Goal: Task Accomplishment & Management: Complete application form

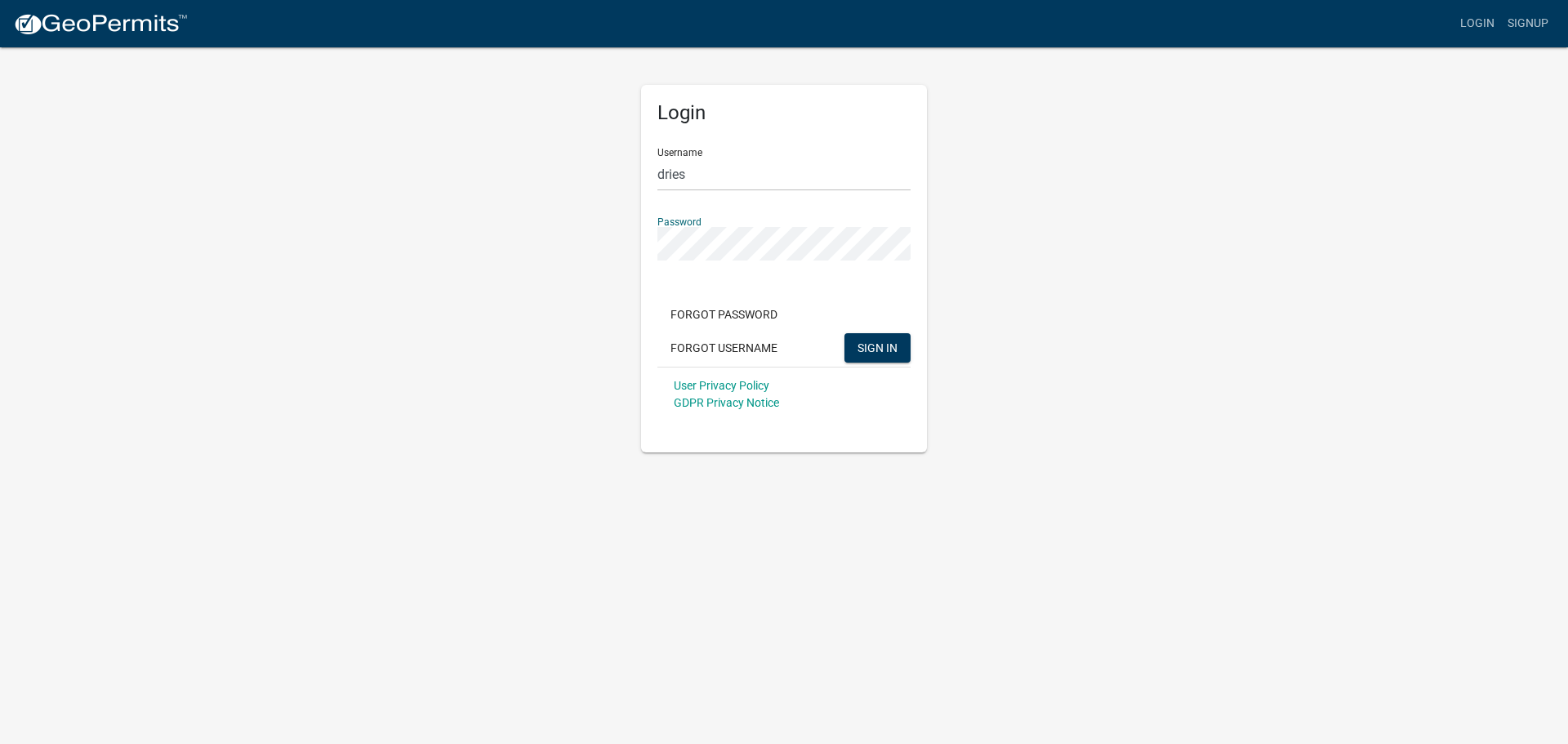
click at [845, 333] on button "SIGN IN" at bounding box center [877, 347] width 66 height 29
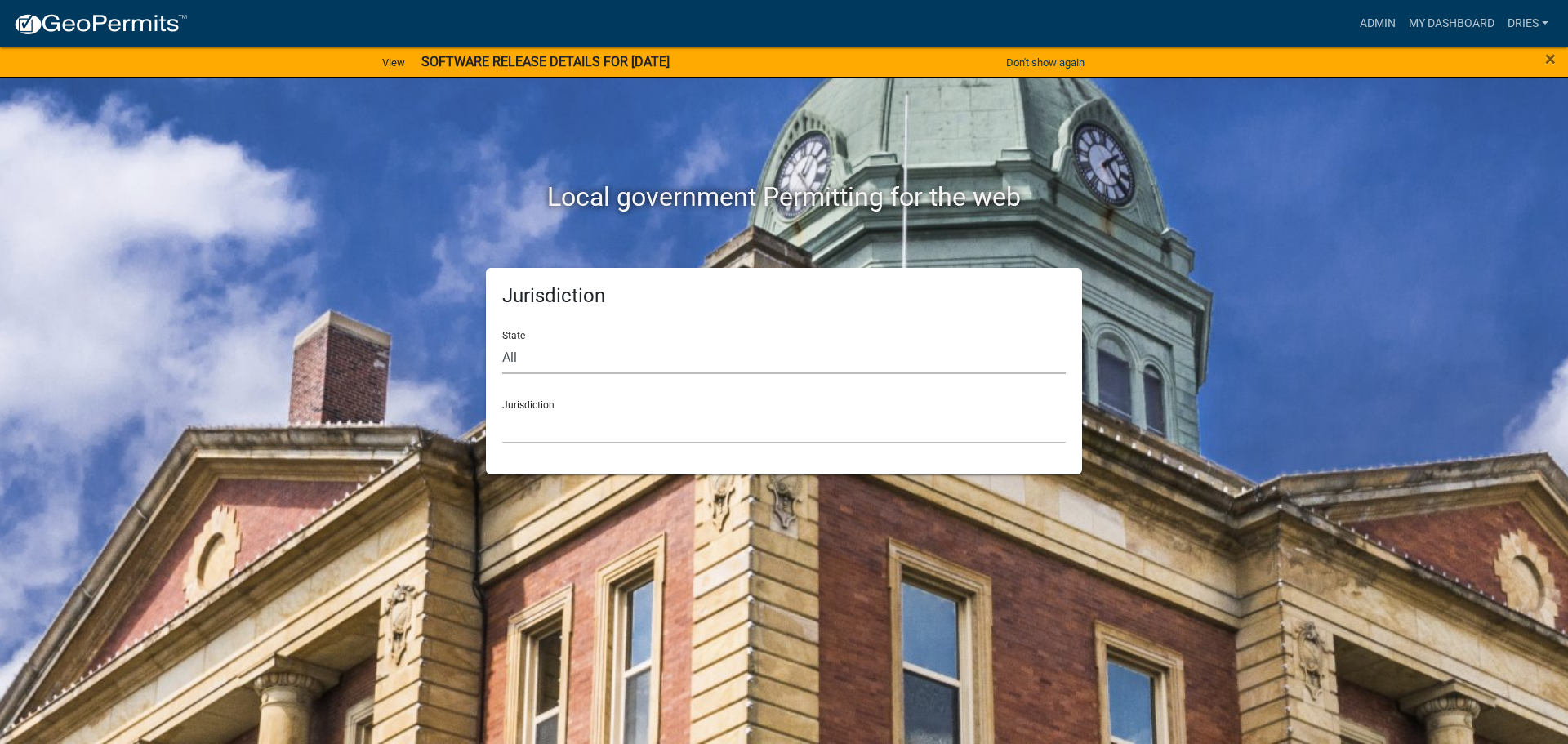
click at [625, 363] on select "All [US_STATE] [US_STATE] [US_STATE] [US_STATE] [US_STATE] [US_STATE] [US_STATE…" at bounding box center [784, 357] width 564 height 33
select select "[US_STATE]"
click at [503, 340] on select "All [US_STATE] [US_STATE] [US_STATE] [US_STATE] [US_STATE] [US_STATE] [US_STATE…" at bounding box center [784, 357] width 564 height 33
click at [567, 433] on select "[GEOGRAPHIC_DATA], [US_STATE] [GEOGRAPHIC_DATA], [US_STATE] [GEOGRAPHIC_DATA], …" at bounding box center [784, 426] width 564 height 33
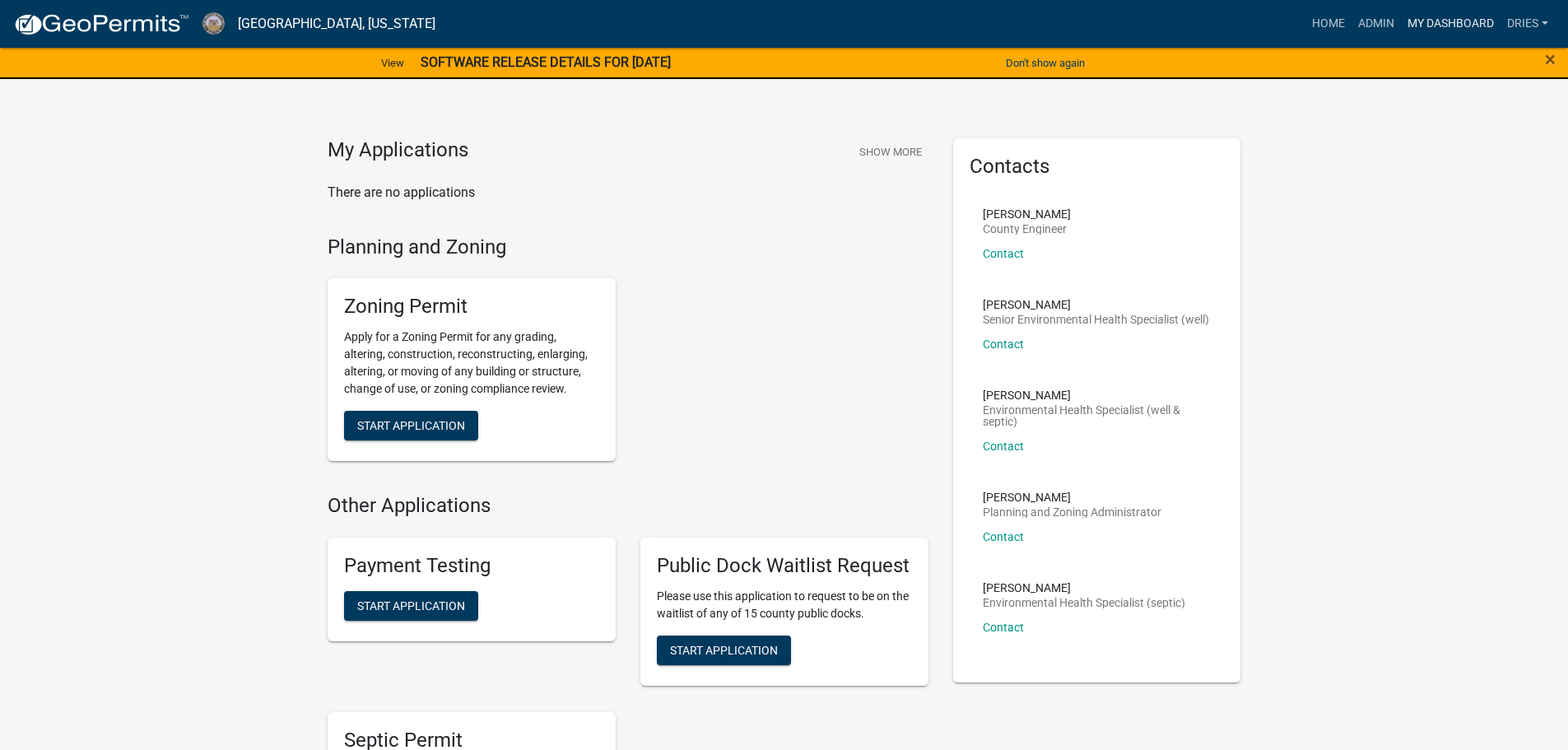
click at [1442, 19] on link "My Dashboard" at bounding box center [1451, 24] width 99 height 31
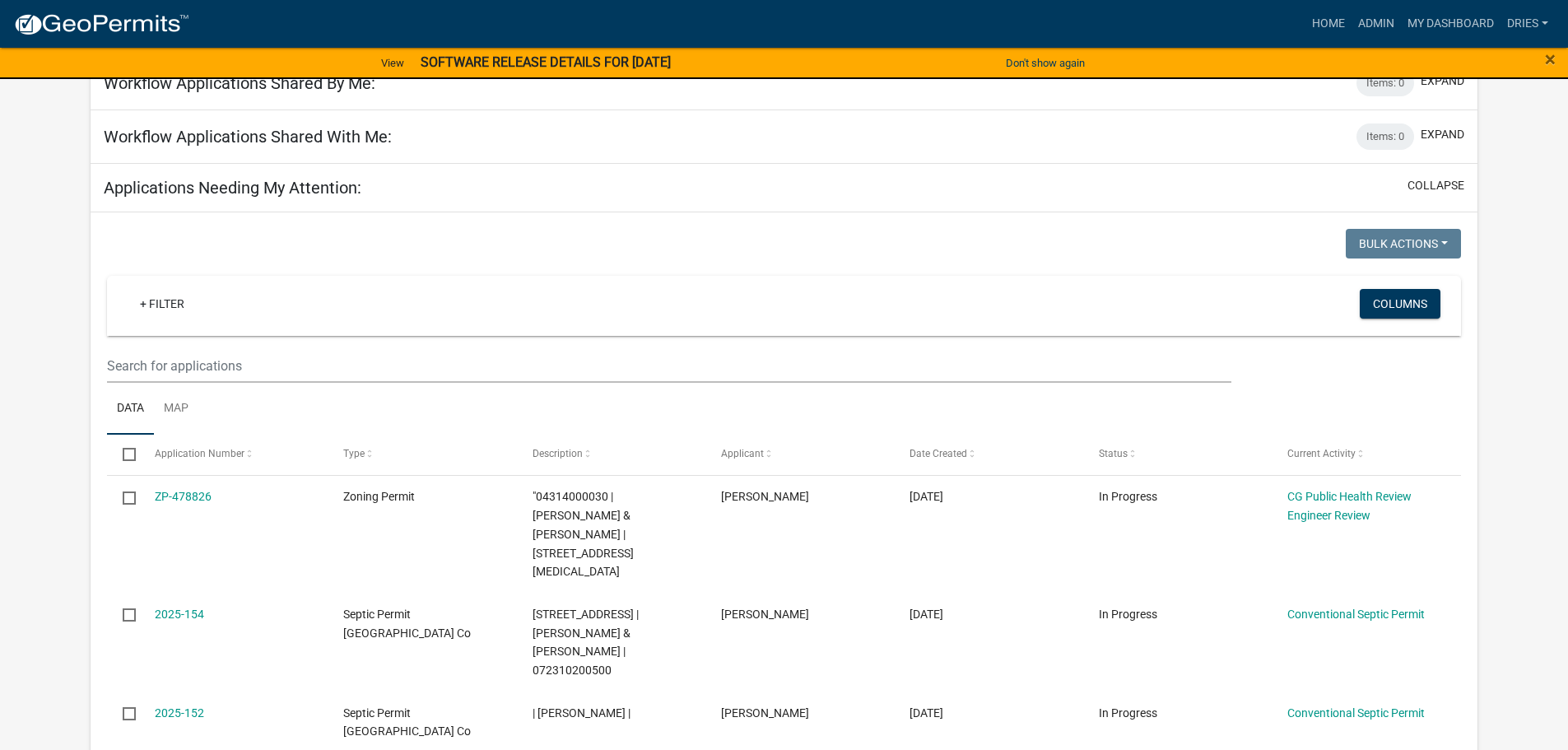
scroll to position [164, 0]
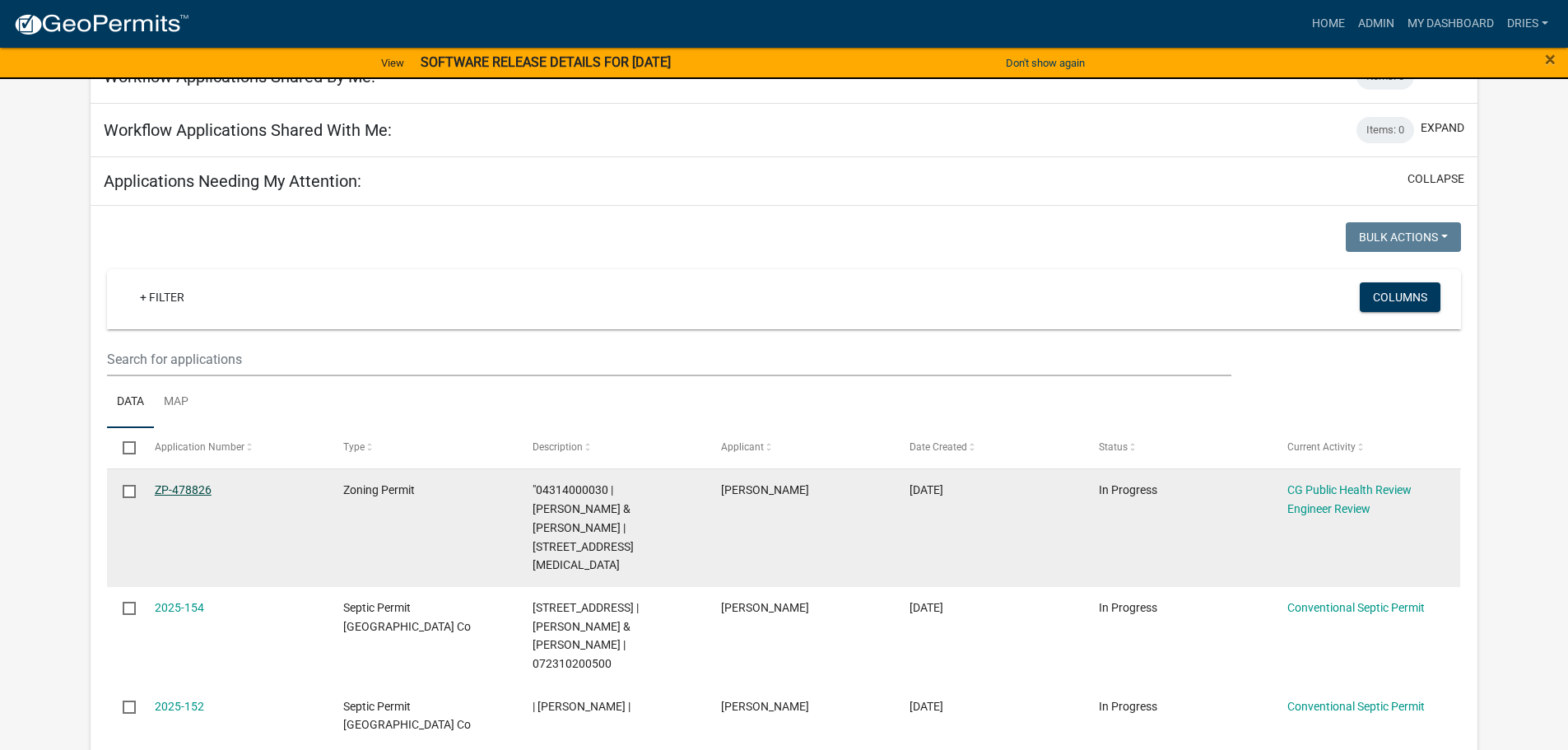
click at [195, 483] on link "ZP-478826" at bounding box center [183, 490] width 56 height 13
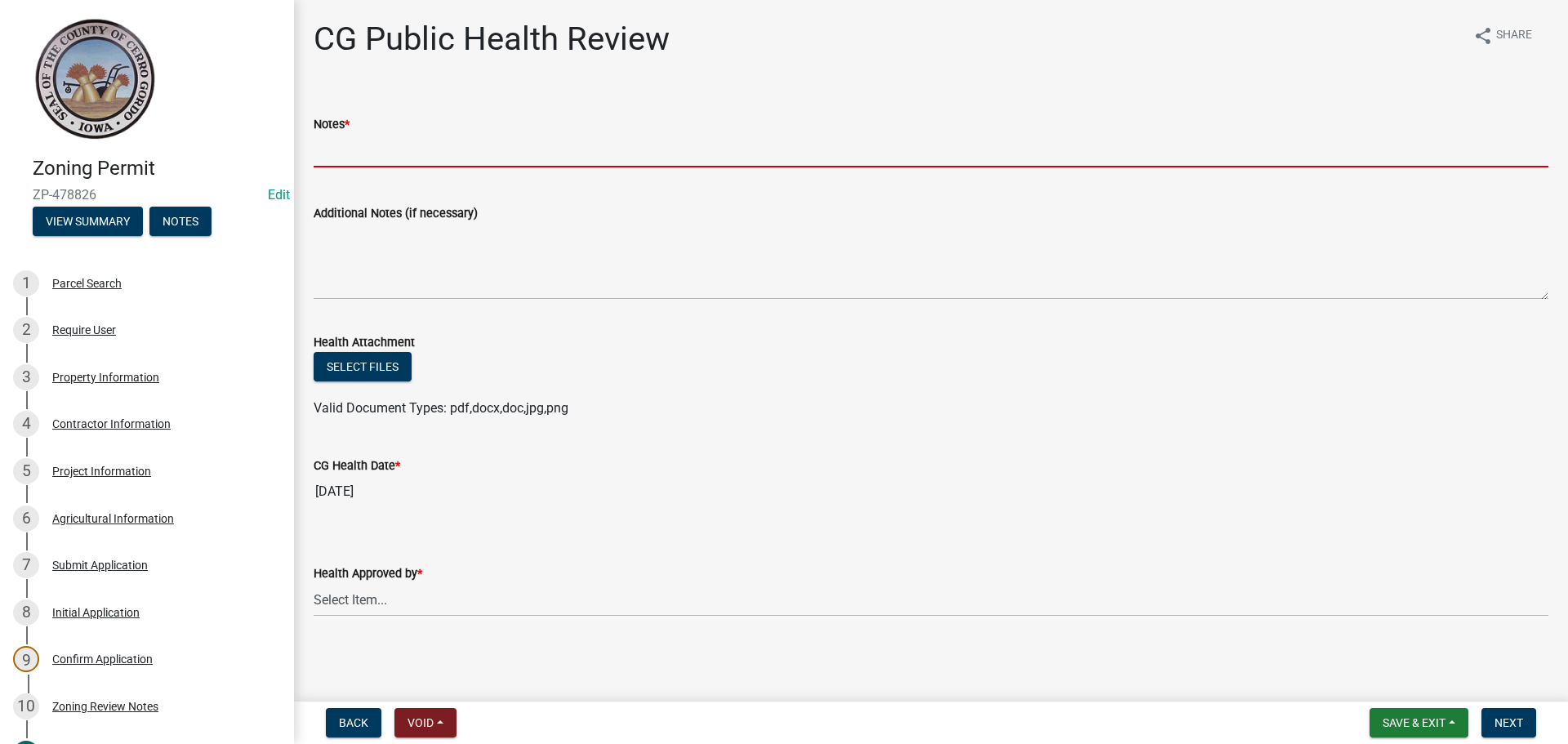
click at [385, 153] on input "Notes *" at bounding box center [931, 150] width 1235 height 33
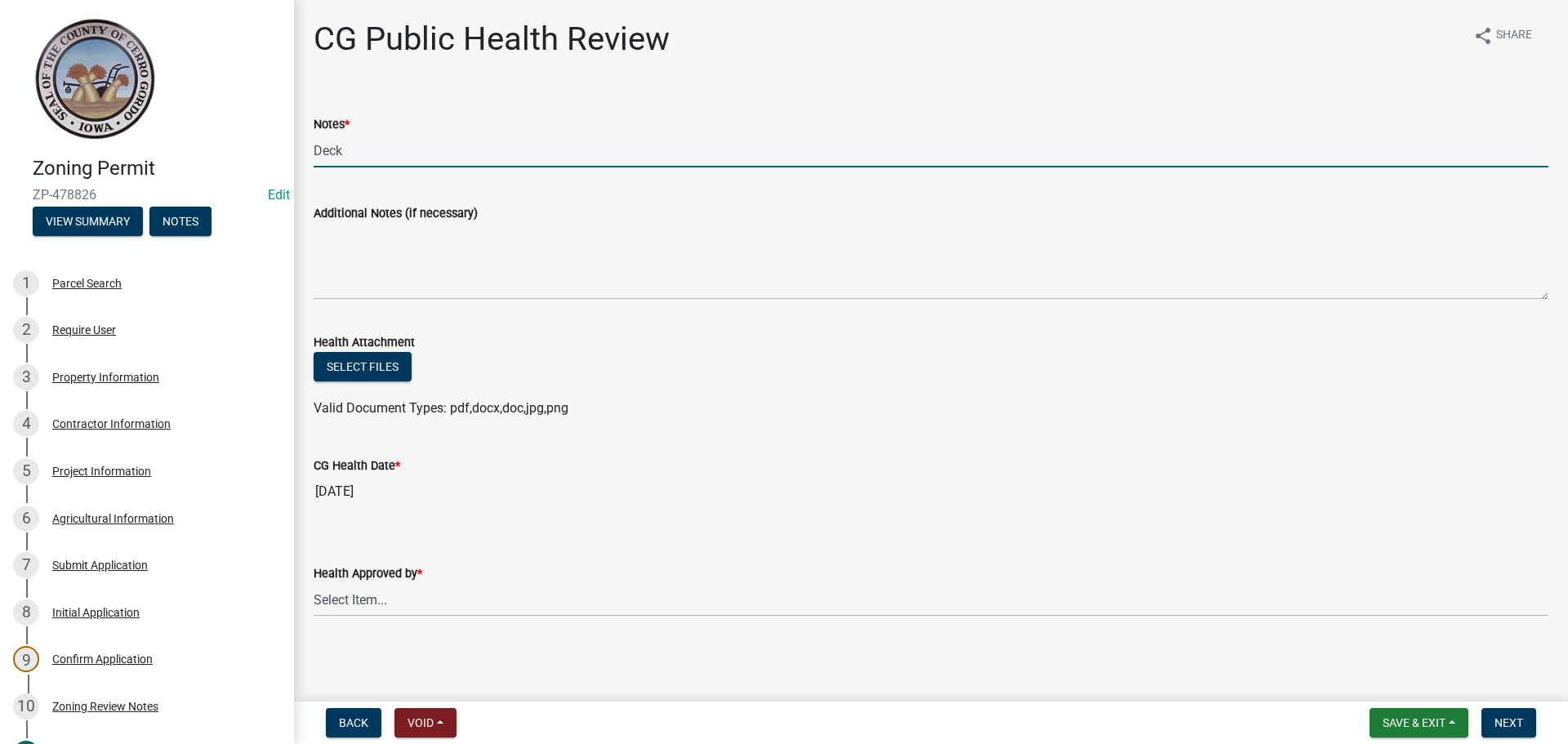
drag, startPoint x: 342, startPoint y: 146, endPoint x: 310, endPoint y: 146, distance: 32.0
click at [310, 146] on div "Notes * Deck" at bounding box center [931, 129] width 1259 height 76
type input "NA"
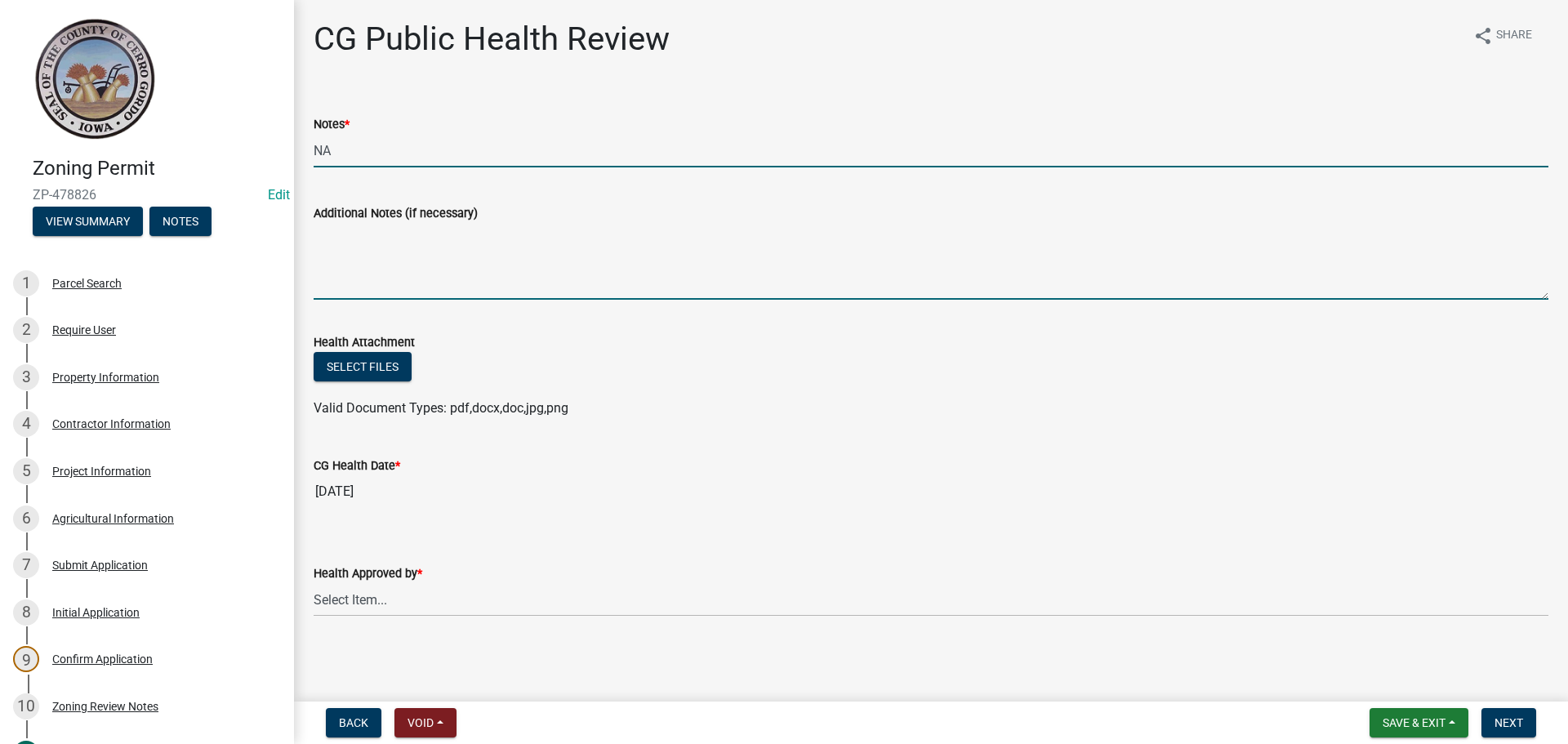
click at [344, 247] on textarea "Additional Notes (if necessary)" at bounding box center [931, 262] width 1235 height 77
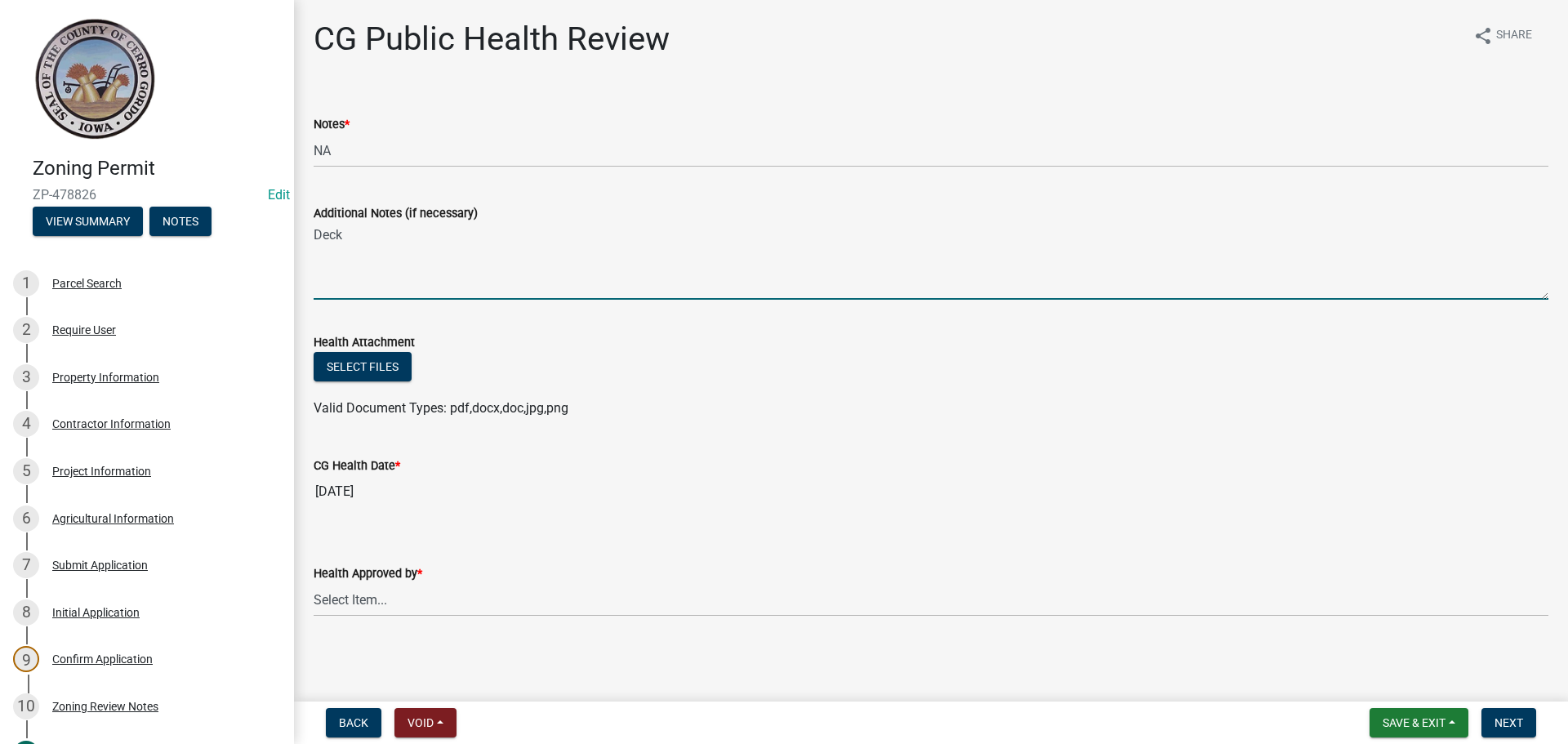
type textarea "Deck"
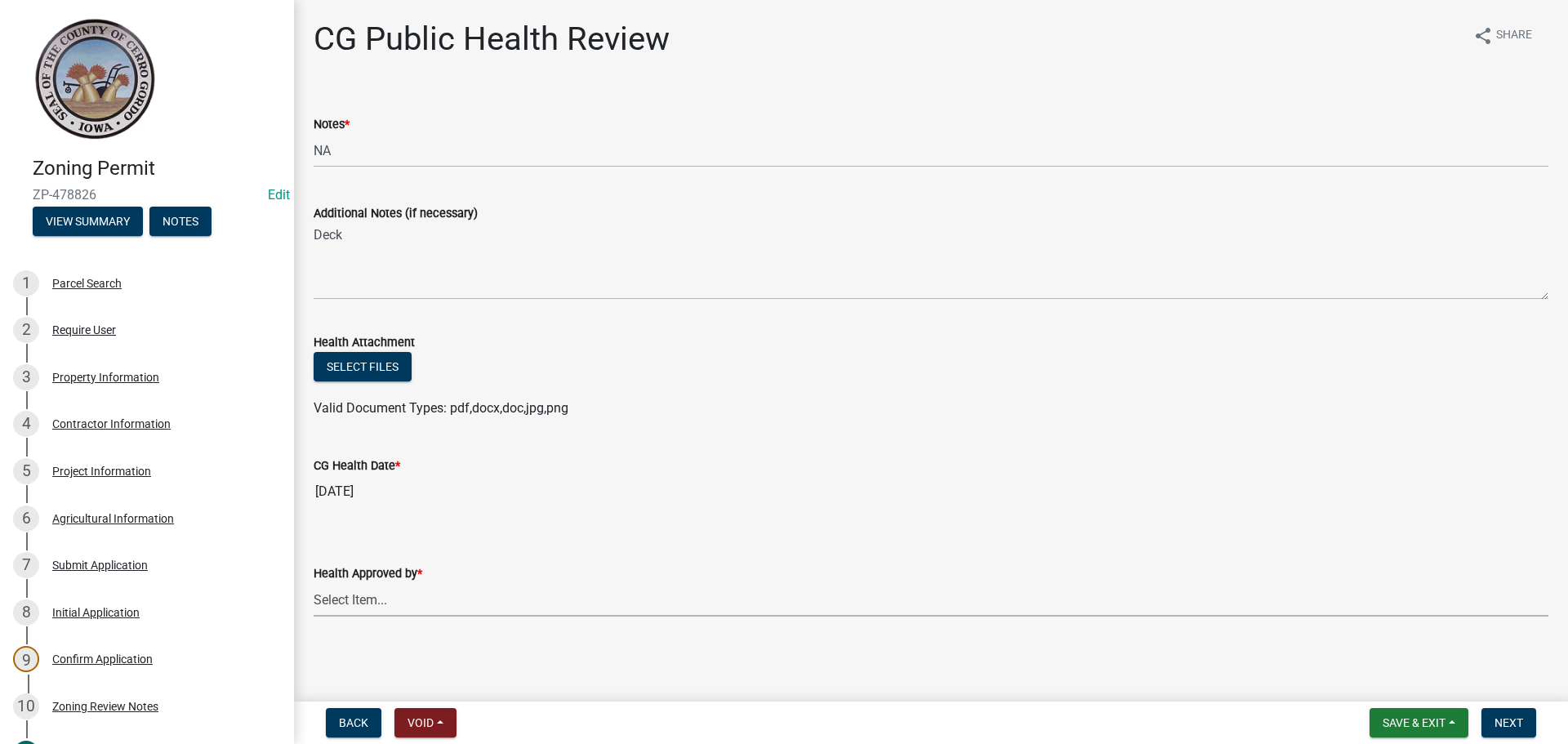
click at [478, 593] on select "Select Item... [PERSON_NAME] [PERSON_NAME] [PERSON_NAME]" at bounding box center [931, 599] width 1235 height 33
click at [314, 583] on select "Select Item... [PERSON_NAME] [PERSON_NAME] [PERSON_NAME]" at bounding box center [931, 599] width 1235 height 33
select select "037176cc-34bf-4da4-b28d-ae68c61bb9b8"
click at [1519, 721] on span "Next" at bounding box center [1509, 722] width 28 height 13
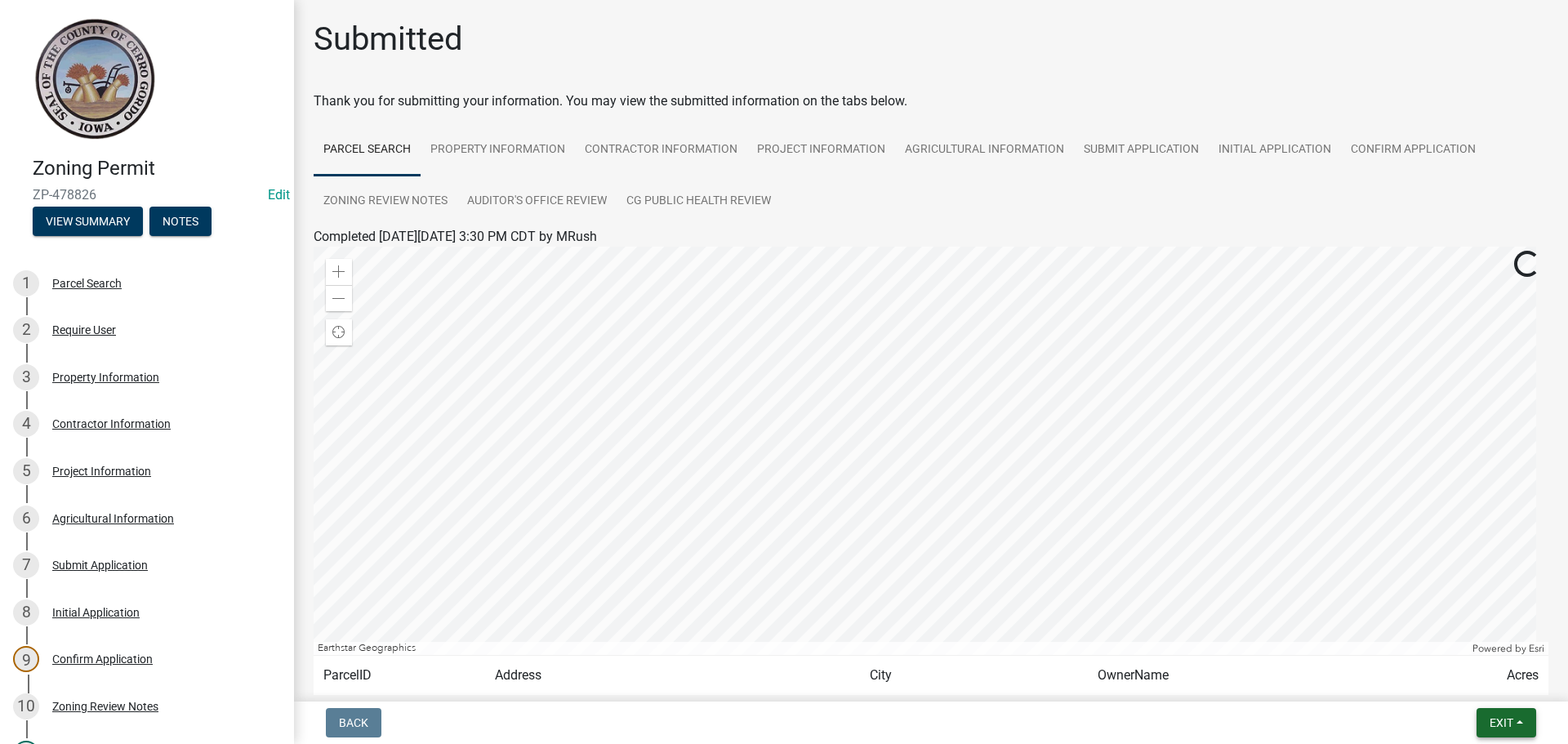
click at [1522, 729] on button "Exit" at bounding box center [1506, 722] width 59 height 29
click at [1477, 681] on button "Save & Exit" at bounding box center [1471, 680] width 130 height 39
